Goal: Task Accomplishment & Management: Manage account settings

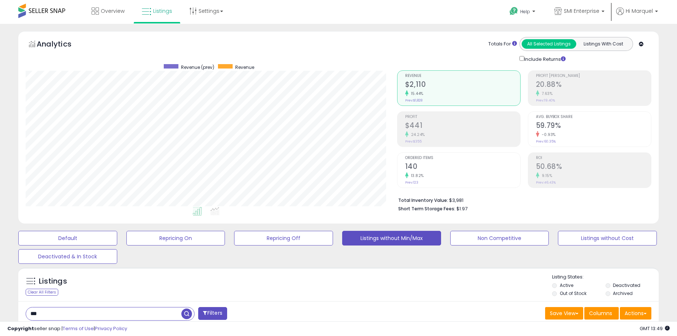
scroll to position [0, 29]
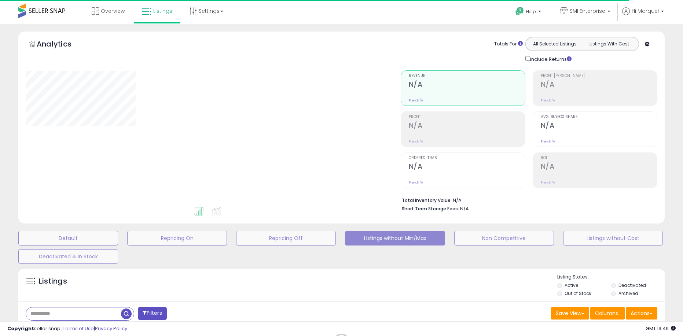
type input "***"
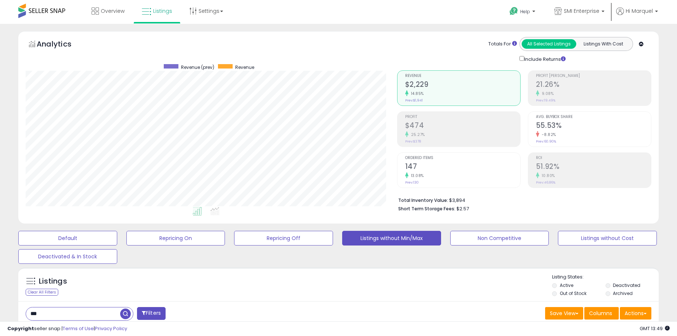
scroll to position [73, 0]
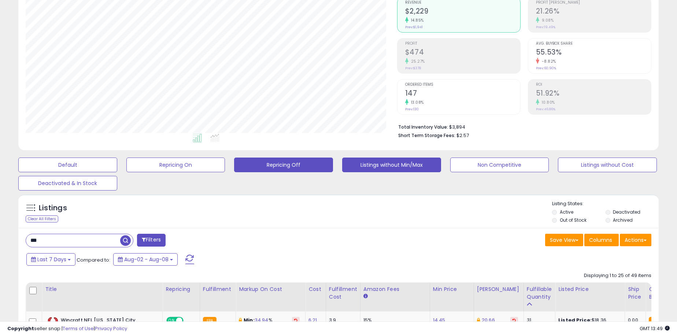
click at [117, 165] on button "Repricing Off" at bounding box center [67, 165] width 99 height 15
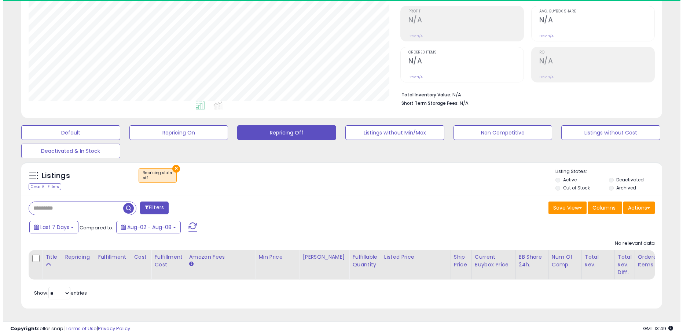
scroll to position [150, 372]
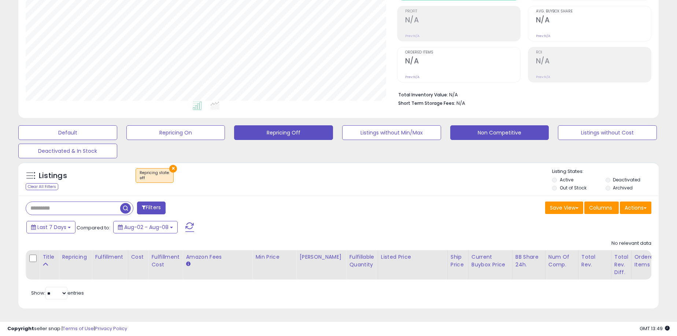
click at [117, 129] on button "Non Competitive" at bounding box center [67, 132] width 99 height 15
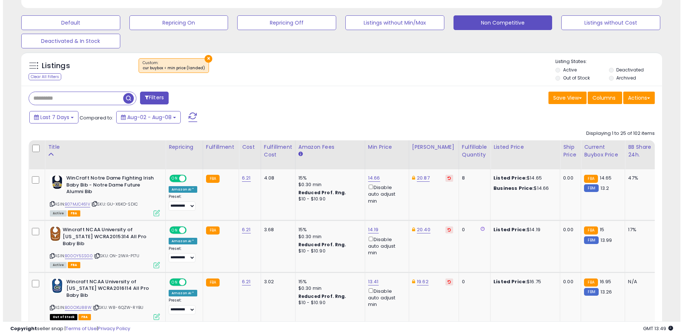
scroll to position [221, 0]
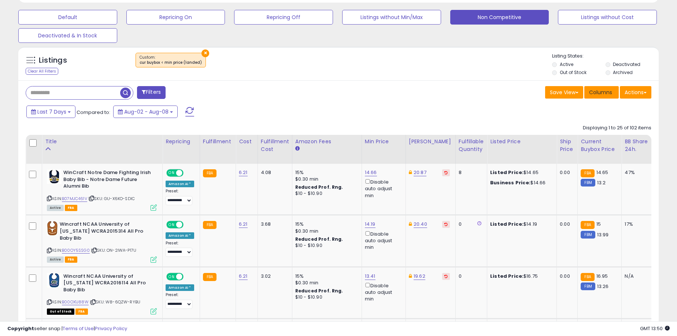
click at [604, 93] on span "Columns" at bounding box center [600, 92] width 23 height 7
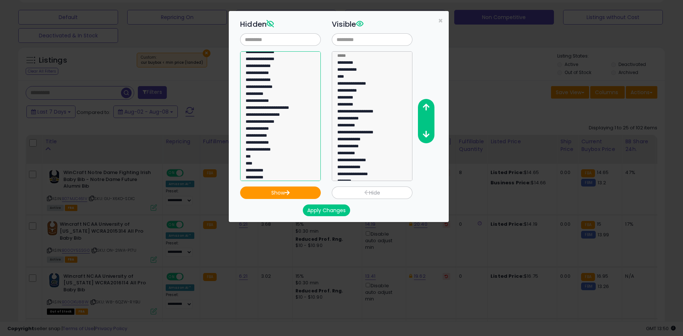
scroll to position [260, 0]
select select "**********"
click at [273, 142] on option "**********" at bounding box center [278, 145] width 66 height 7
click at [286, 191] on icon "button" at bounding box center [286, 192] width 5 height 5
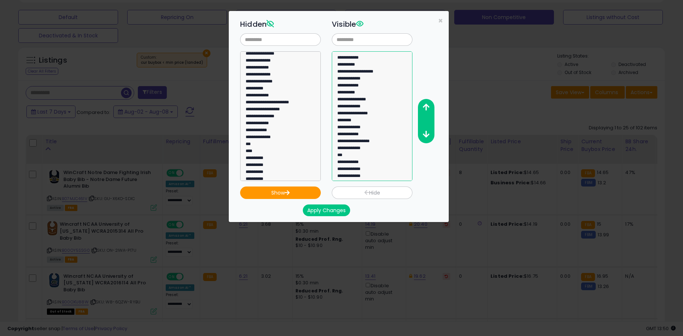
select select "**********"
click at [367, 175] on option "**********" at bounding box center [369, 177] width 66 height 7
click at [426, 103] on button "button" at bounding box center [425, 108] width 16 height 14
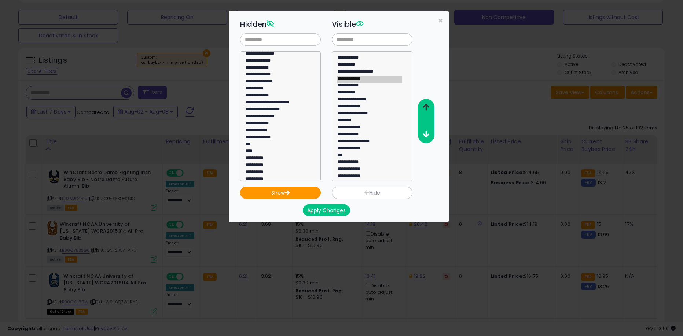
click at [426, 103] on button "button" at bounding box center [425, 108] width 16 height 14
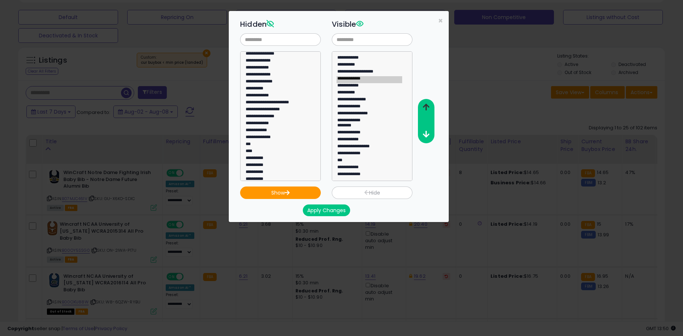
click at [426, 103] on button "button" at bounding box center [425, 108] width 16 height 14
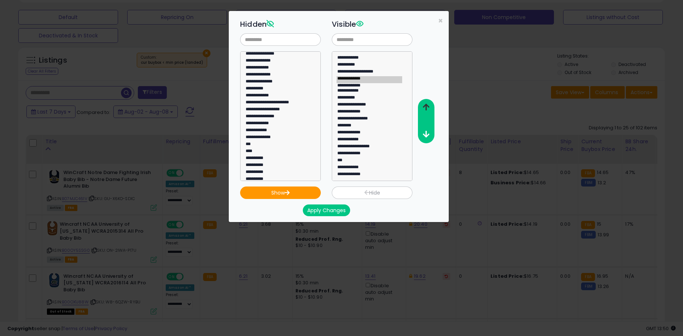
click at [426, 103] on button "button" at bounding box center [425, 108] width 16 height 14
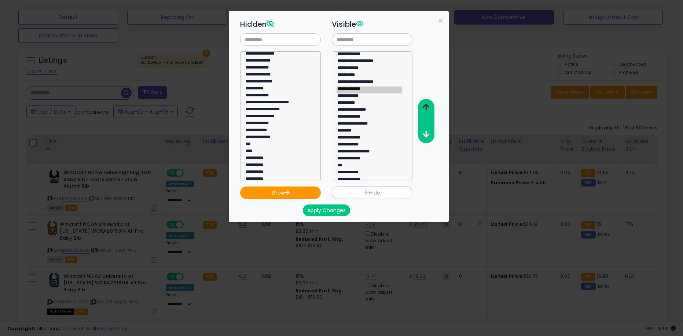
click at [426, 103] on button "button" at bounding box center [425, 108] width 16 height 14
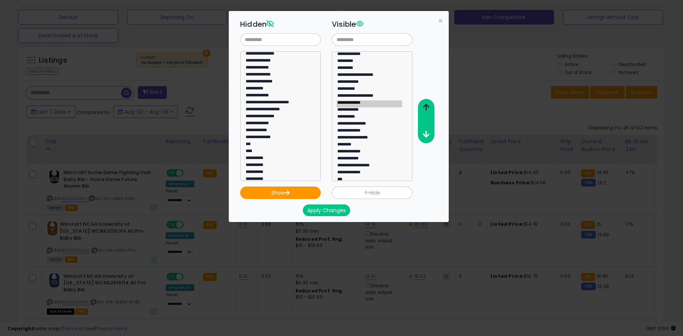
click at [426, 103] on button "button" at bounding box center [425, 108] width 16 height 14
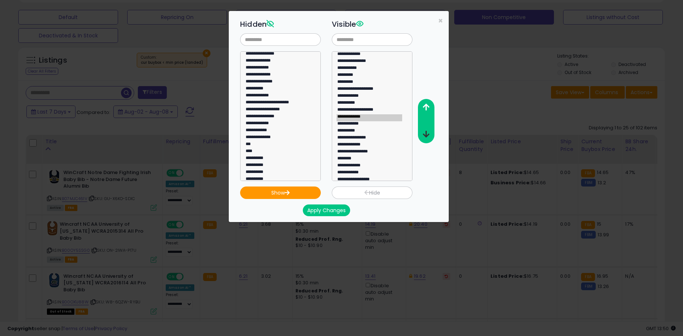
click at [423, 136] on icon "button" at bounding box center [426, 134] width 7 height 8
click at [343, 209] on button "Apply Changes" at bounding box center [326, 211] width 47 height 12
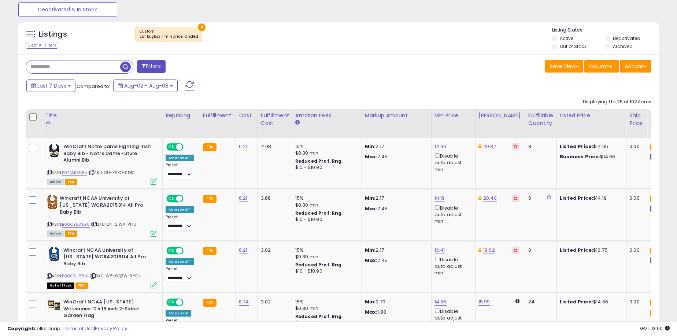
scroll to position [265, 0]
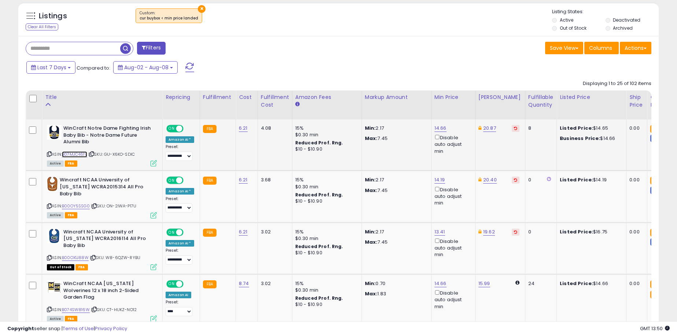
click at [83, 155] on link "B07MJC461V" at bounding box center [74, 154] width 25 height 6
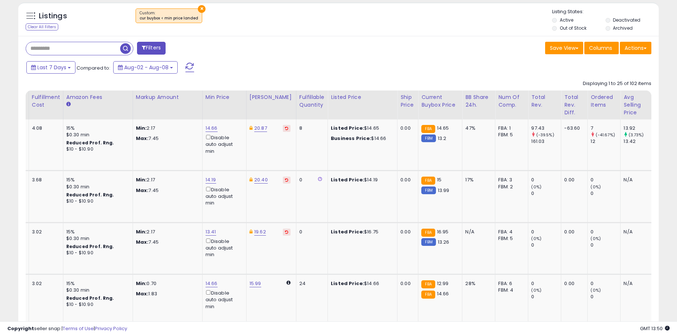
scroll to position [0, 237]
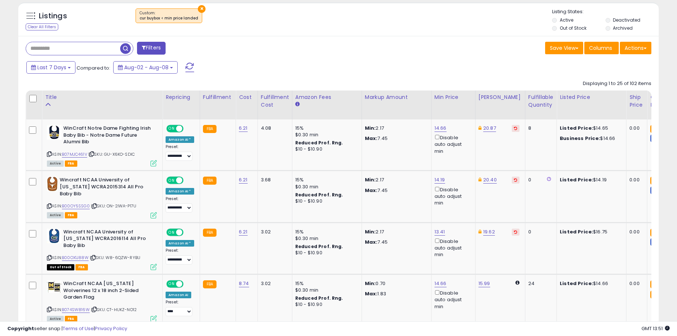
click at [537, 97] on div "Fulfillable Quantity" at bounding box center [541, 100] width 25 height 15
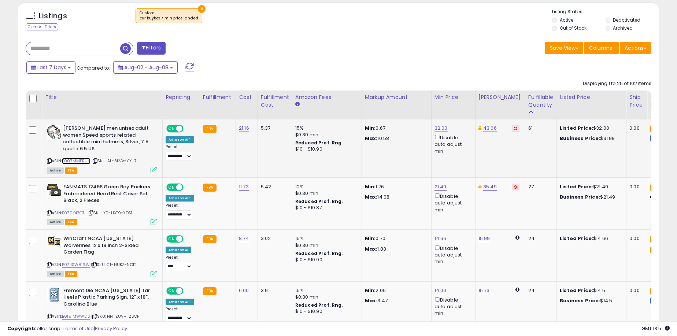
click at [84, 159] on link "B007MMPRU2" at bounding box center [76, 161] width 29 height 6
click at [514, 127] on icon at bounding box center [515, 128] width 3 height 4
click at [505, 127] on div "34.99" at bounding box center [499, 128] width 41 height 7
click at [512, 127] on td "34.99" at bounding box center [500, 148] width 50 height 58
click at [365, 139] on strong "Max:" at bounding box center [371, 138] width 13 height 7
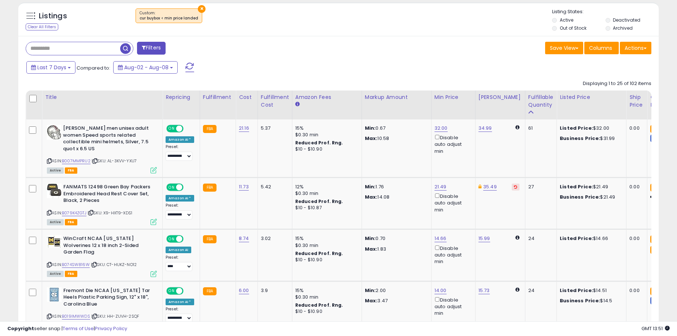
click at [516, 127] on icon at bounding box center [518, 127] width 4 height 5
click at [480, 127] on link "34.99" at bounding box center [486, 128] width 14 height 7
drag, startPoint x: 483, startPoint y: 105, endPoint x: 358, endPoint y: 108, distance: 125.0
type input "**"
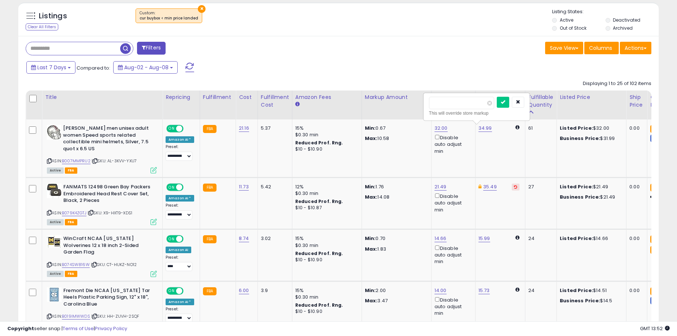
click button "submit" at bounding box center [503, 102] width 12 height 11
click at [71, 214] on link "B079K4ZGTJ" at bounding box center [74, 213] width 25 height 6
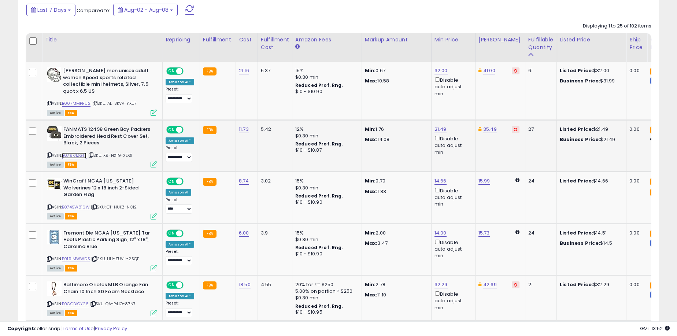
scroll to position [339, 0]
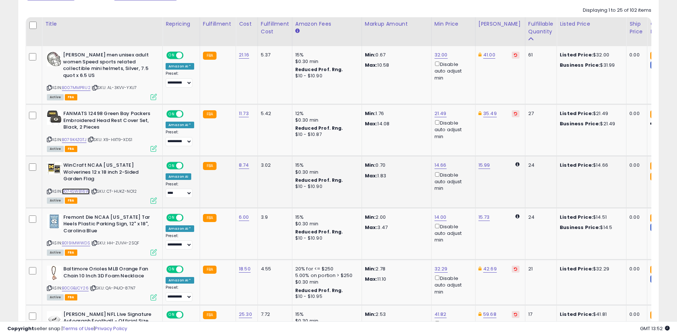
click at [83, 191] on link "B074SW816W" at bounding box center [76, 191] width 28 height 6
click at [435, 59] on link "14.66" at bounding box center [441, 54] width 13 height 7
type input "**"
click button "submit" at bounding box center [458, 139] width 12 height 11
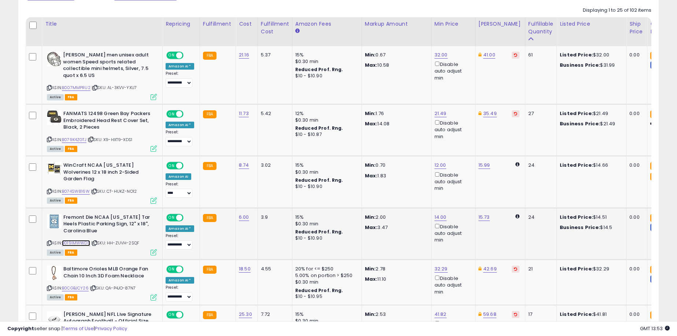
click at [85, 243] on link "B019IMWWDS" at bounding box center [76, 243] width 28 height 6
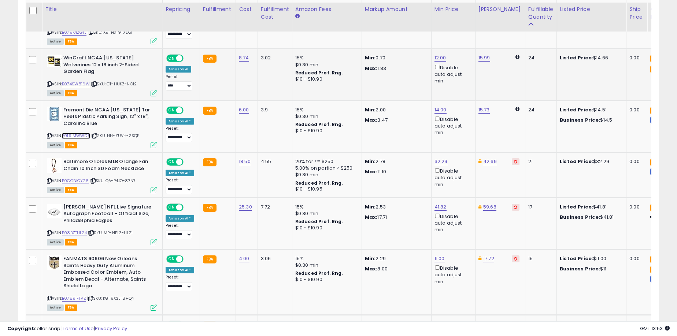
scroll to position [449, 0]
